Goal: Information Seeking & Learning: Learn about a topic

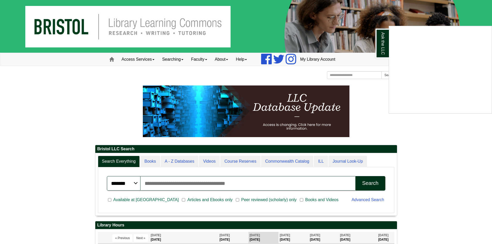
click at [204, 60] on div "Ask the LLC" at bounding box center [246, 122] width 492 height 244
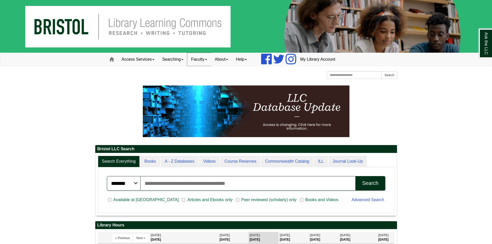
click at [205, 60] on link "Faculty" at bounding box center [199, 59] width 24 height 13
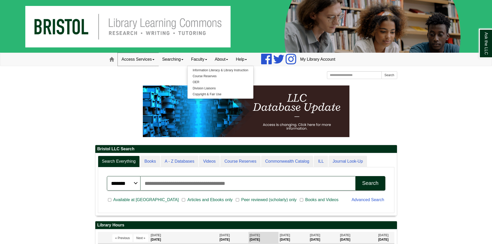
click at [148, 57] on link "Access Services" at bounding box center [138, 59] width 41 height 13
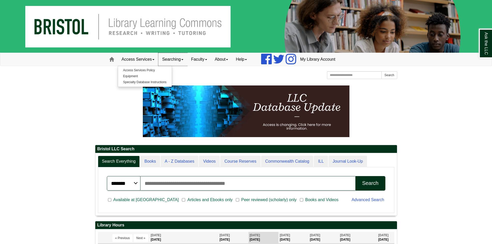
click at [174, 59] on link "Searching" at bounding box center [172, 59] width 29 height 13
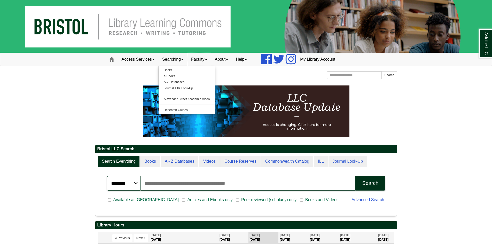
click at [202, 60] on link "Faculty" at bounding box center [199, 59] width 24 height 13
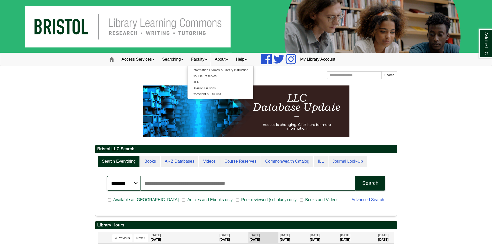
click at [226, 60] on link "About" at bounding box center [221, 59] width 21 height 13
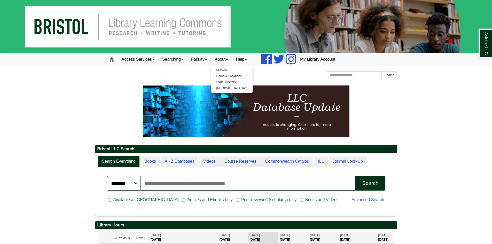
click at [243, 57] on link "Help" at bounding box center [241, 59] width 19 height 13
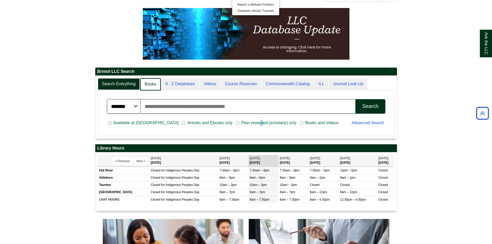
scroll to position [63, 302]
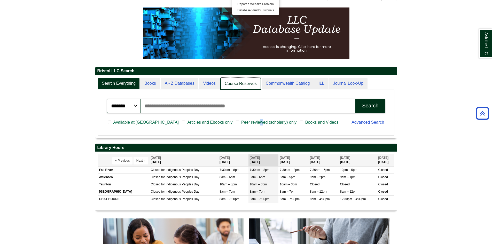
click at [257, 86] on link "Course Reserves" at bounding box center [240, 84] width 41 height 12
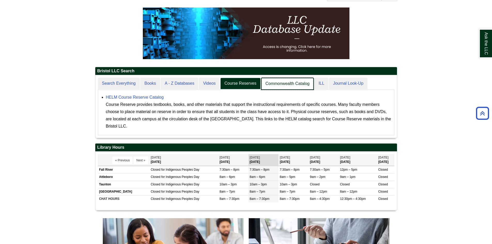
click at [295, 86] on link "Commonwealth Catalog" at bounding box center [287, 84] width 53 height 12
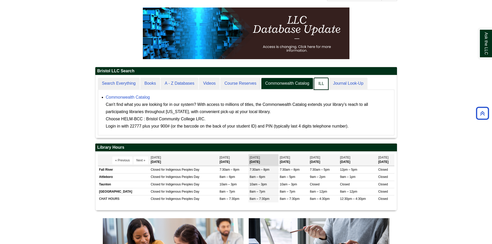
click at [325, 86] on link "ILL" at bounding box center [321, 84] width 14 height 12
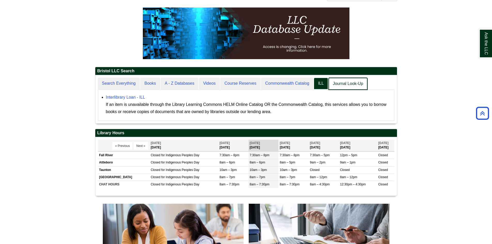
click at [351, 82] on link "Journal Look-Up" at bounding box center [348, 84] width 39 height 12
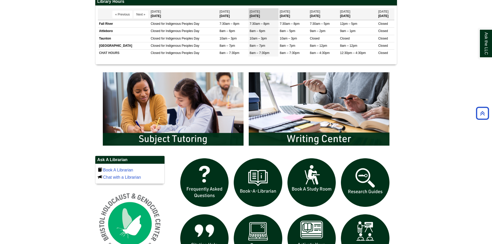
scroll to position [310, 0]
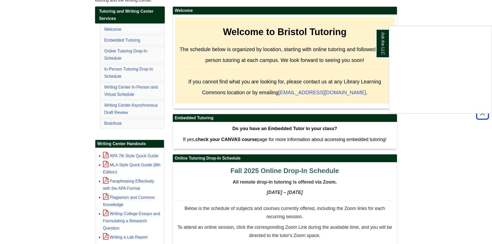
scroll to position [26, 0]
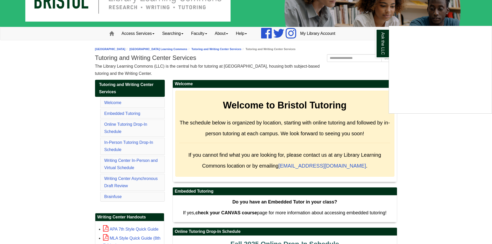
drag, startPoint x: 88, startPoint y: 128, endPoint x: 90, endPoint y: 129, distance: 2.6
click at [89, 129] on div "Ask the LLC" at bounding box center [246, 122] width 492 height 244
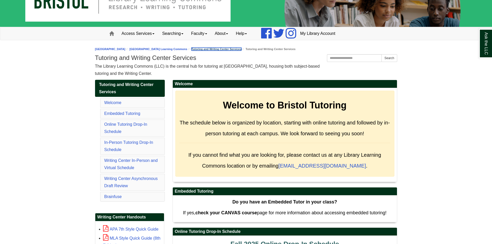
click at [241, 50] on link "Tutoring and Writing Center Services" at bounding box center [216, 49] width 50 height 3
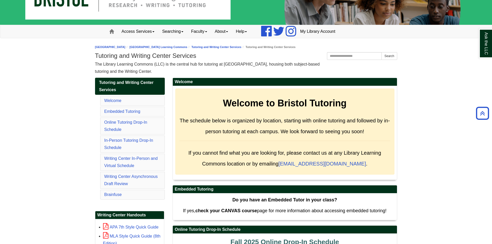
scroll to position [26, 0]
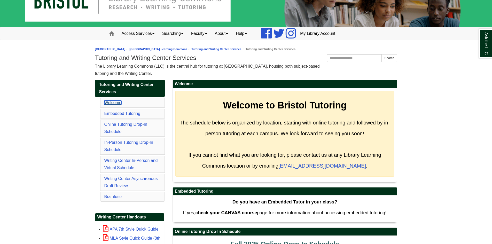
click at [117, 103] on link "Welcome" at bounding box center [112, 102] width 17 height 4
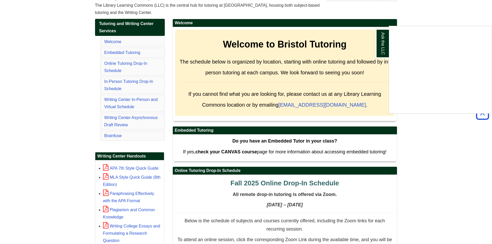
scroll to position [54, 0]
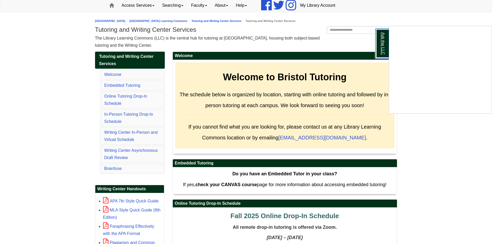
click at [385, 50] on link "Ask the LLC" at bounding box center [382, 44] width 13 height 30
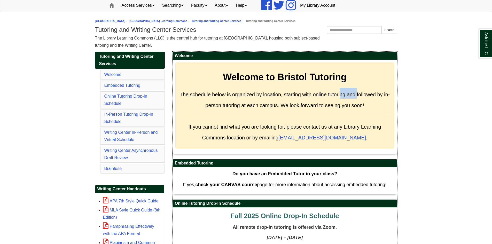
drag, startPoint x: 346, startPoint y: 95, endPoint x: 357, endPoint y: 94, distance: 11.5
click at [357, 94] on span "The schedule below is organized by location, starting with online tutoring and …" at bounding box center [285, 100] width 210 height 17
drag, startPoint x: 307, startPoint y: 96, endPoint x: 293, endPoint y: 97, distance: 14.7
click at [305, 97] on span "The schedule below is organized by location, starting with online tutoring and …" at bounding box center [285, 100] width 210 height 17
drag, startPoint x: 221, startPoint y: 103, endPoint x: 232, endPoint y: 102, distance: 11.2
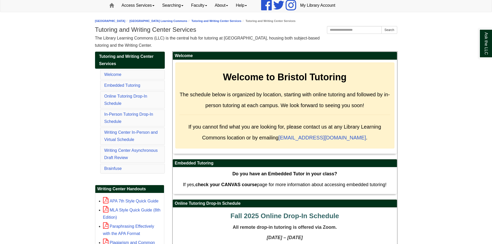
drag, startPoint x: 232, startPoint y: 102, endPoint x: 322, endPoint y: 93, distance: 90.1
click at [322, 92] on span "The schedule below is organized by location, starting with online tutoring and …" at bounding box center [285, 100] width 210 height 17
drag, startPoint x: 264, startPoint y: 106, endPoint x: 357, endPoint y: 104, distance: 93.0
click at [357, 104] on span "The schedule below is organized by location, starting with online tutoring and …" at bounding box center [285, 100] width 210 height 17
click at [183, 120] on div "Welcome to Bristol Tutoring The schedule below is organized by location, starti…" at bounding box center [284, 106] width 219 height 86
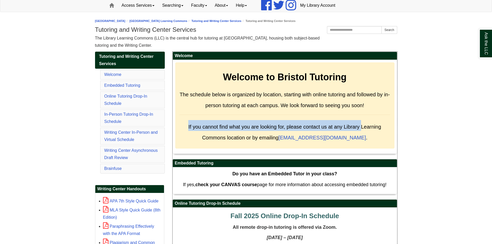
drag, startPoint x: 185, startPoint y: 123, endPoint x: 362, endPoint y: 130, distance: 177.0
click at [362, 130] on h3 "If you cannot find what you are looking for, please contact us at any Library L…" at bounding box center [285, 131] width 211 height 22
drag, startPoint x: 210, startPoint y: 138, endPoint x: 231, endPoint y: 121, distance: 27.0
click at [237, 120] on h3 "If you cannot find what you are looking for, please contact us at any Library L…" at bounding box center [285, 131] width 211 height 22
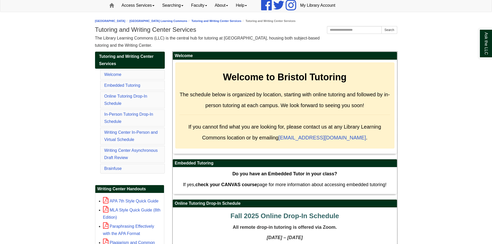
click at [230, 122] on span "If you cannot find what you are looking for, please contact us at any Library L…" at bounding box center [284, 130] width 193 height 21
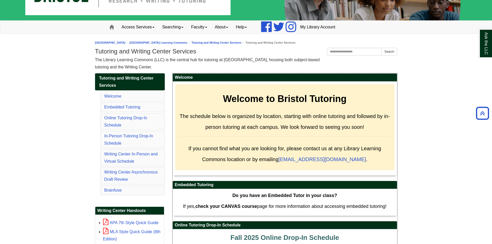
scroll to position [28, 0]
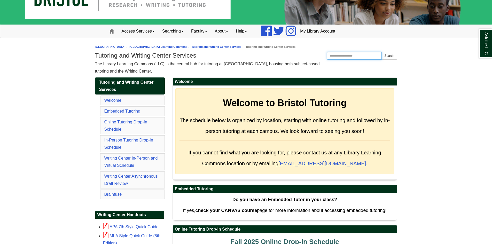
click at [341, 57] on input "Search the Website" at bounding box center [354, 56] width 55 height 8
type input "*"
type input "***"
click at [381, 52] on button "Search" at bounding box center [388, 56] width 15 height 8
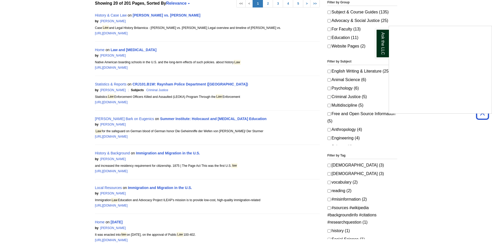
scroll to position [129, 0]
